Goal: Obtain resource: Download file/media

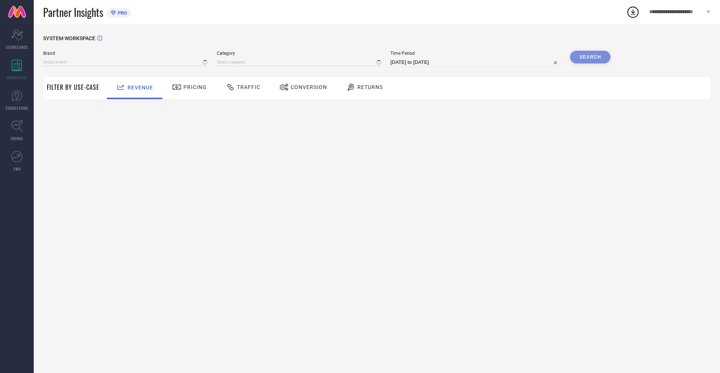
type input "NIKE"
type input "All"
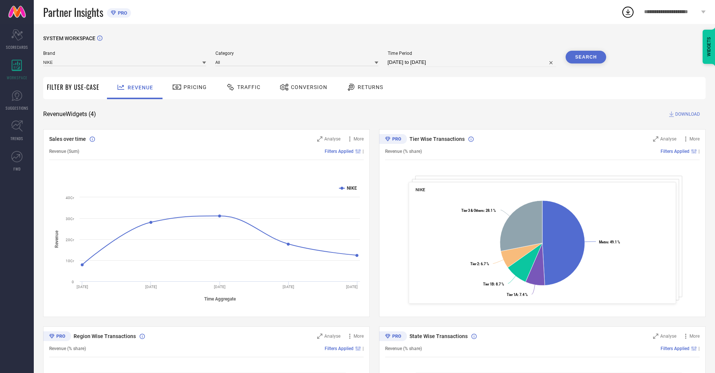
click at [301, 88] on span "Conversion" at bounding box center [309, 87] width 36 height 6
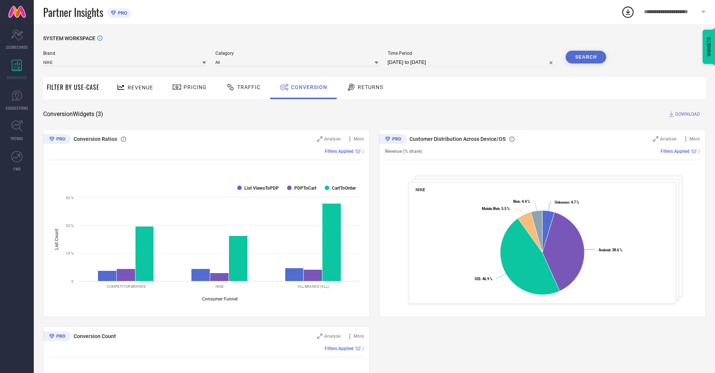
click at [471, 62] on input "[DATE] to [DATE]" at bounding box center [472, 62] width 169 height 9
select select "9"
select select "2025"
select select "10"
select select "2025"
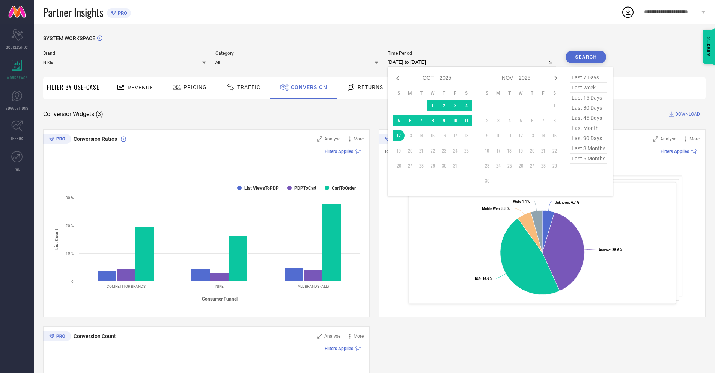
click at [397, 135] on td "12" at bounding box center [398, 135] width 11 height 11
type input "[DATE] to [DATE]"
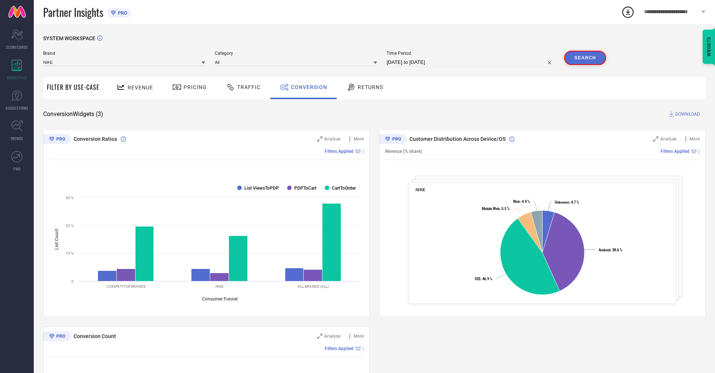
click at [586, 57] on button "Search" at bounding box center [585, 58] width 42 height 14
click at [687, 114] on span "DOWNLOAD" at bounding box center [687, 114] width 25 height 8
